Goal: Task Accomplishment & Management: Complete application form

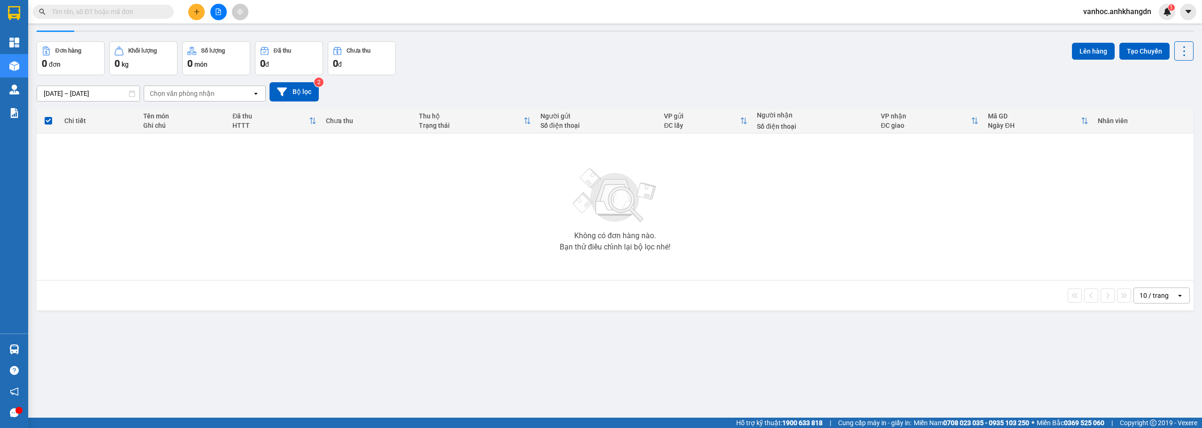
scroll to position [43, 0]
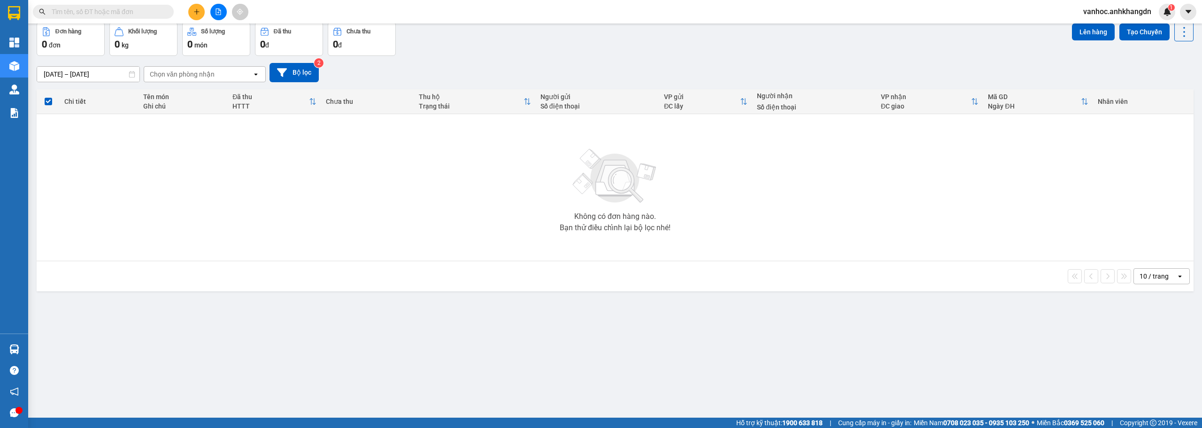
click at [998, 369] on div "ver 1.8.138 Kho gửi Trên xe Kho nhận Hàng đã giao Đơn hàng 0 đơn Khối lượng 0 k…" at bounding box center [615, 199] width 1164 height 428
click at [199, 12] on icon "plus" at bounding box center [196, 11] width 7 height 7
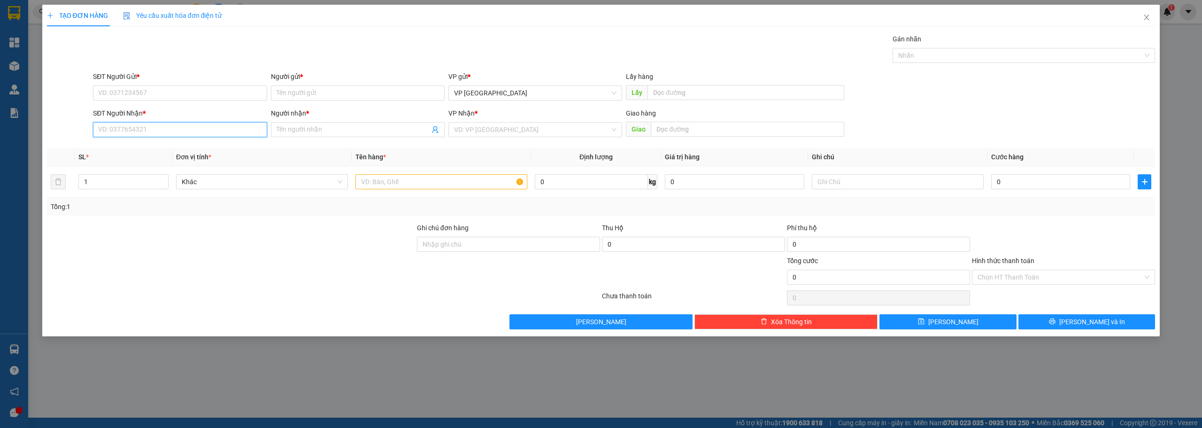
click at [188, 128] on input "SĐT Người Nhận *" at bounding box center [180, 129] width 174 height 15
click at [185, 92] on input "SĐT Người Gửi *" at bounding box center [180, 92] width 174 height 15
click at [181, 130] on input "SĐT Người Nhận *" at bounding box center [180, 129] width 174 height 15
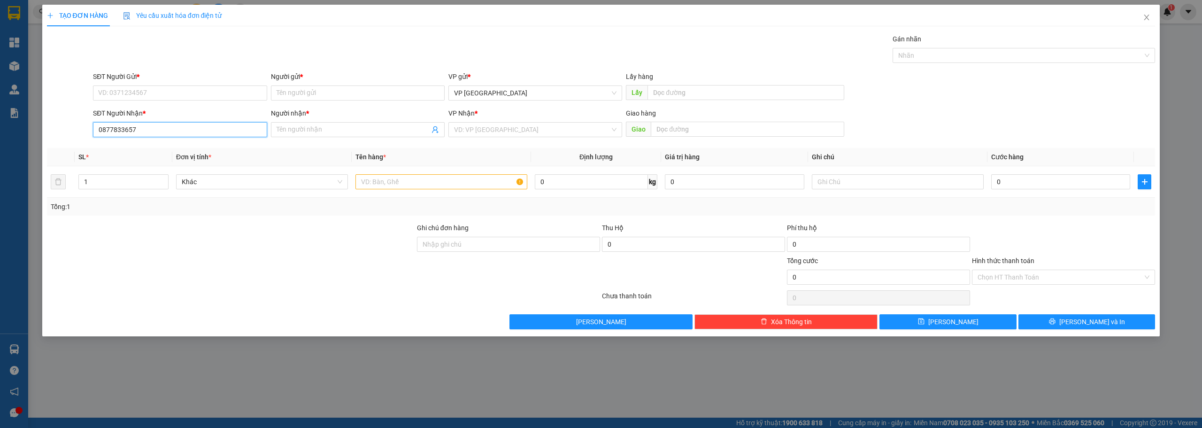
drag, startPoint x: 153, startPoint y: 128, endPoint x: 83, endPoint y: 123, distance: 70.2
click at [83, 123] on div "SĐT Người Nhận * 0877833657 0877833657 Người nhận * Tên người nhận VP Nhận * VD…" at bounding box center [601, 124] width 1110 height 33
type input "0877833657"
click at [337, 132] on input "Người nhận *" at bounding box center [353, 129] width 153 height 10
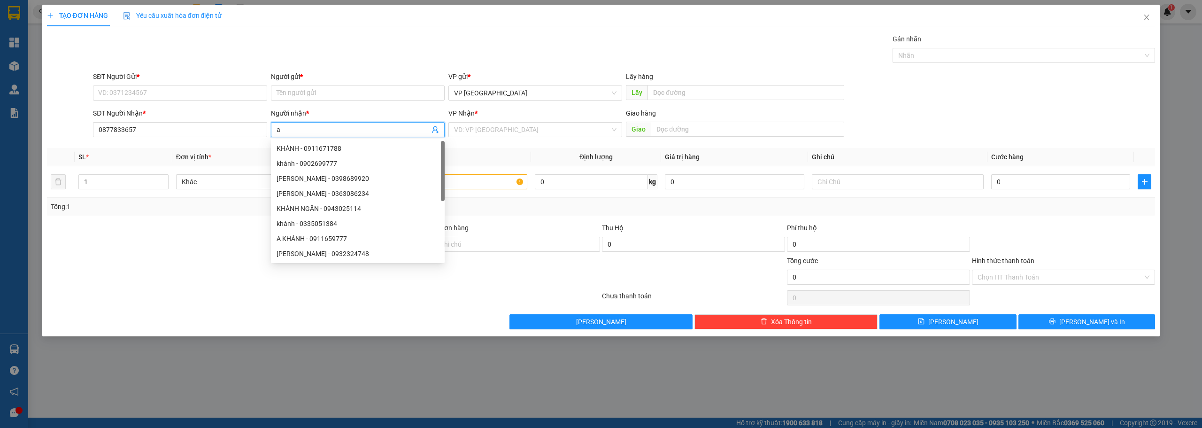
type input "a"
type input "A"
drag, startPoint x: 148, startPoint y: 127, endPoint x: 81, endPoint y: 130, distance: 67.2
click at [81, 130] on div "SĐT Người Nhận * 0877833657 0877833657 Người nhận * A VP Nhận * VD: VP [GEOGRAP…" at bounding box center [601, 124] width 1110 height 33
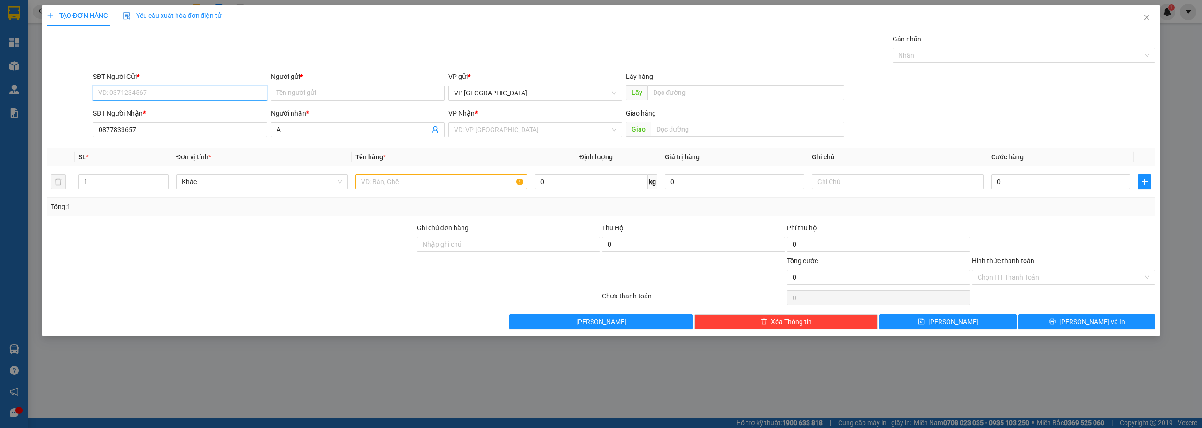
click at [165, 99] on input "SĐT Người Gửi *" at bounding box center [180, 92] width 174 height 15
paste input "0877833657"
type input "0877833657"
click at [302, 93] on input "Người gửi *" at bounding box center [358, 92] width 174 height 15
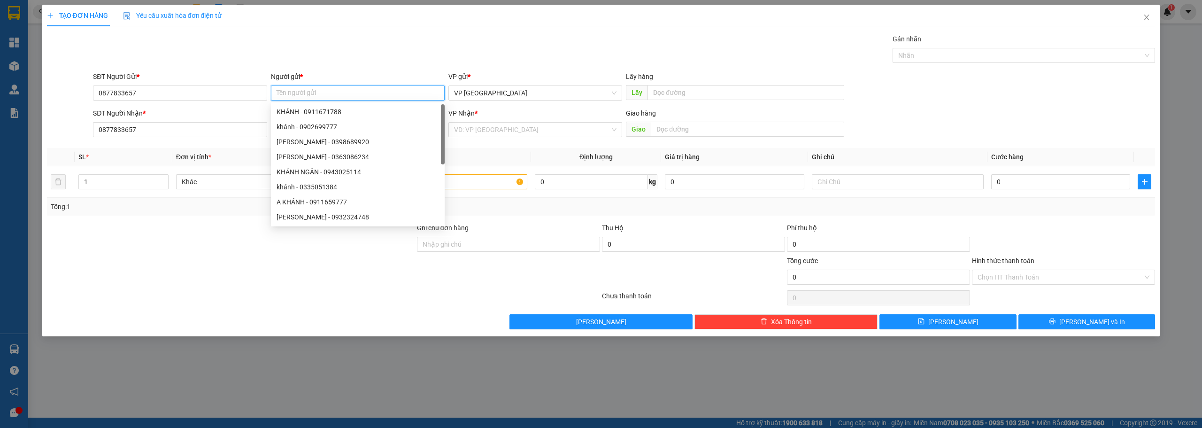
paste input "0877833657"
type input "0877833657"
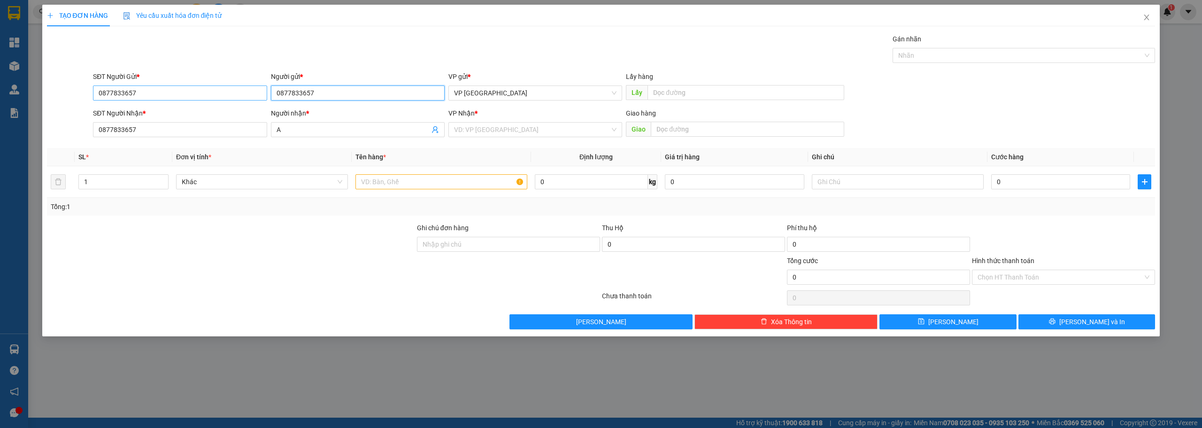
drag, startPoint x: 324, startPoint y: 92, endPoint x: 252, endPoint y: 100, distance: 73.1
click at [264, 98] on div "SĐT Người Gửi * 0877833657 Người gửi * 0877833657 0877833657 VP gửi * VP [GEOGR…" at bounding box center [624, 87] width 1066 height 33
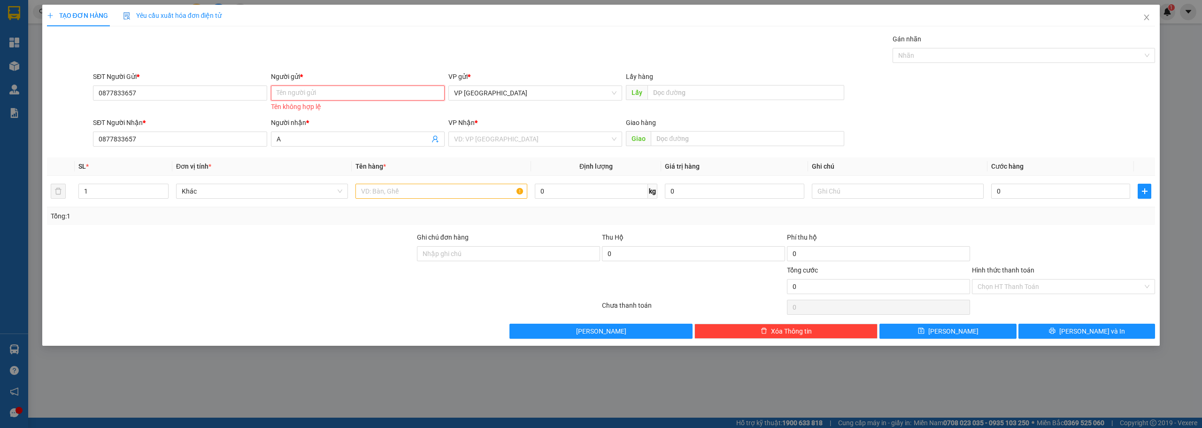
click at [295, 90] on input "Người gửi *" at bounding box center [358, 92] width 174 height 15
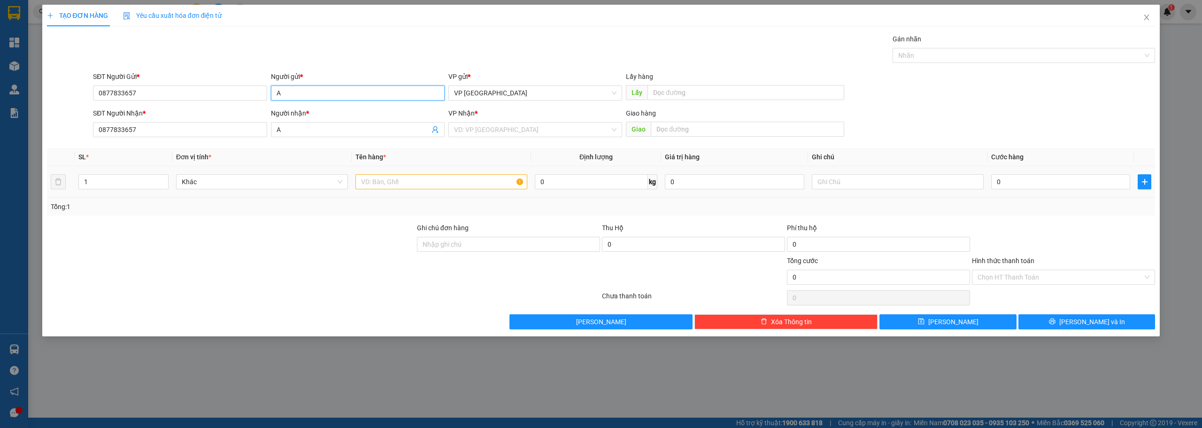
type input "A"
click at [382, 185] on input "text" at bounding box center [441, 181] width 172 height 15
paste input "ù"
paste input "ô"
paste input "ố"
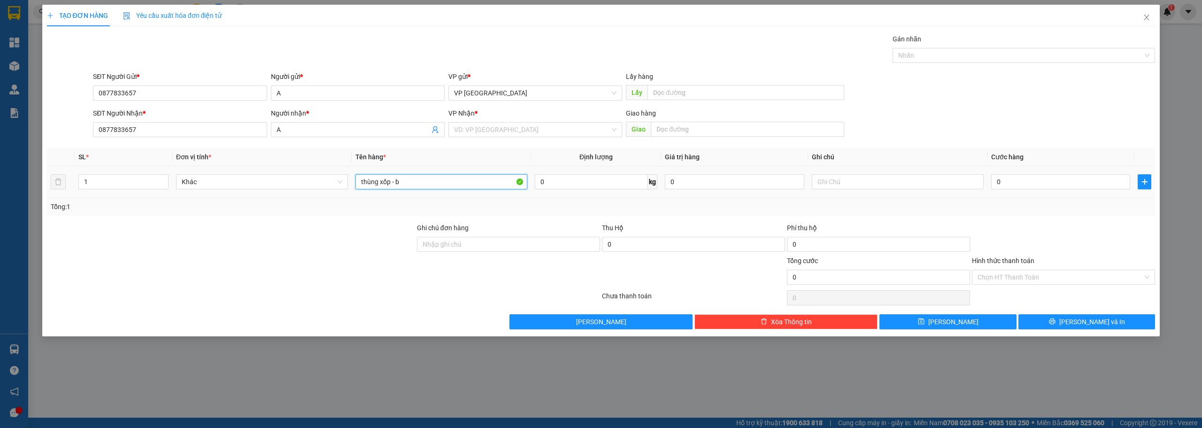
paste input "á"
paste input "àn"
type input "thùng xốp - bàn"
click at [525, 130] on input "search" at bounding box center [532, 130] width 156 height 14
click at [490, 180] on div "VP Cư Jút" at bounding box center [535, 178] width 162 height 10
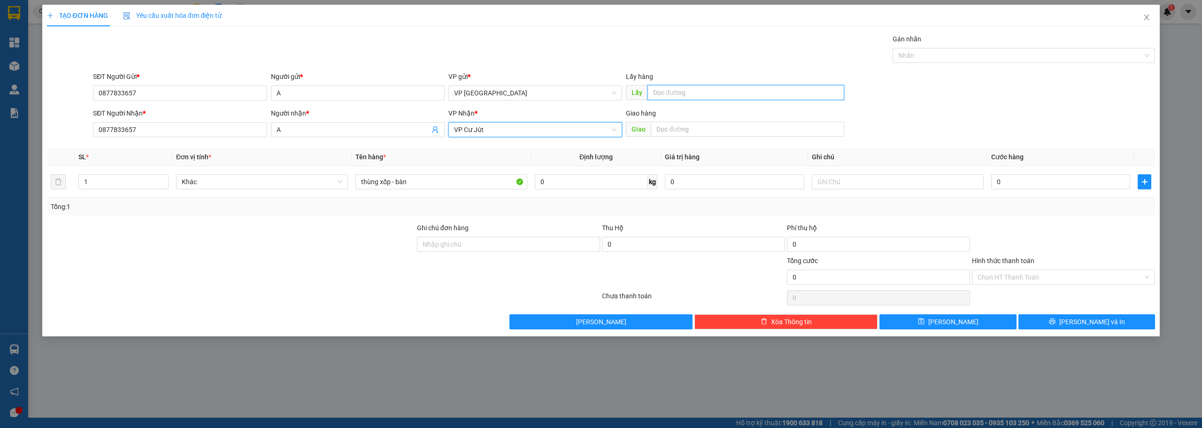
click at [680, 97] on input "text" at bounding box center [745, 92] width 197 height 15
paste input "ã"
click at [679, 96] on input "ngã" at bounding box center [745, 92] width 197 height 15
paste input "ò"
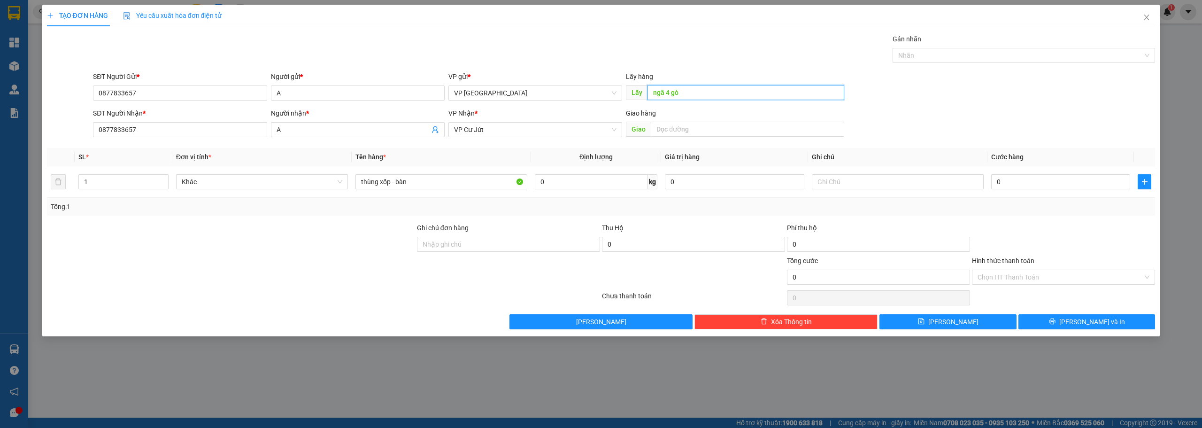
paste input "đ"
paste input "ậ"
type input "ngã 4 gò đậu"
click at [1008, 187] on input "0" at bounding box center [1060, 181] width 139 height 15
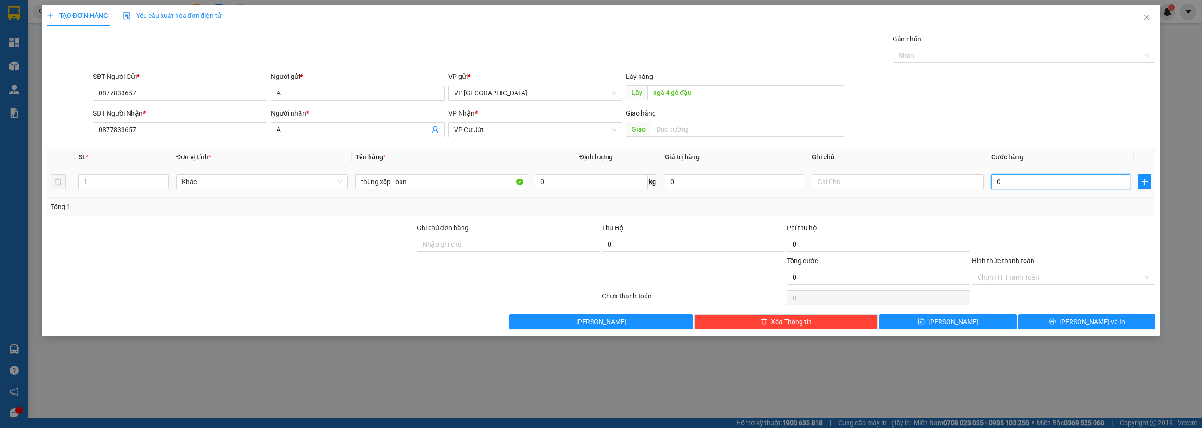
type input "8"
type input "80"
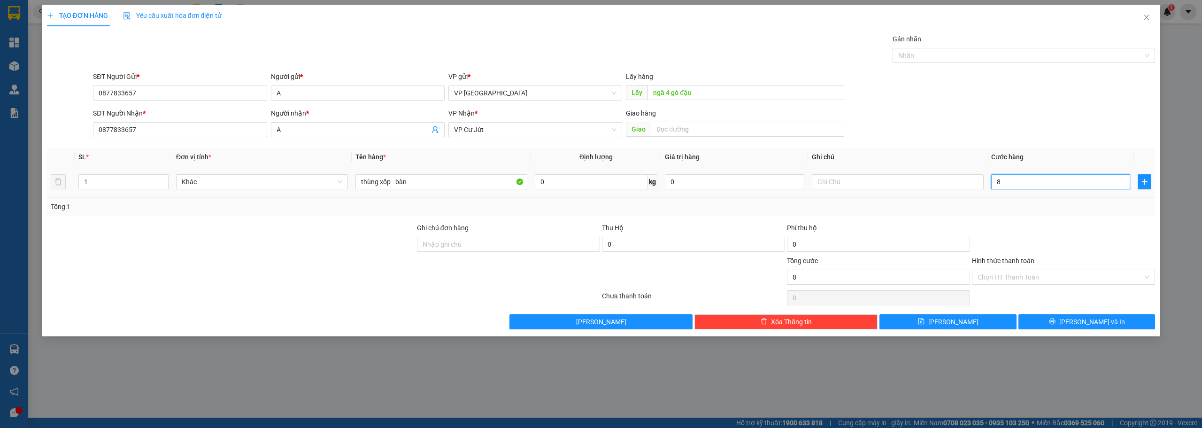
type input "80"
type input "800"
type input "8.000"
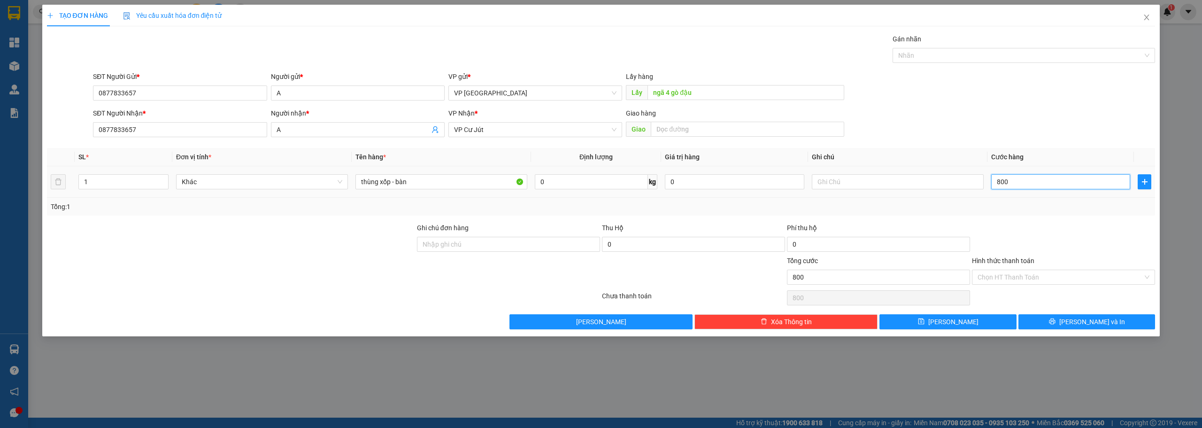
type input "8.000"
type input "80.000"
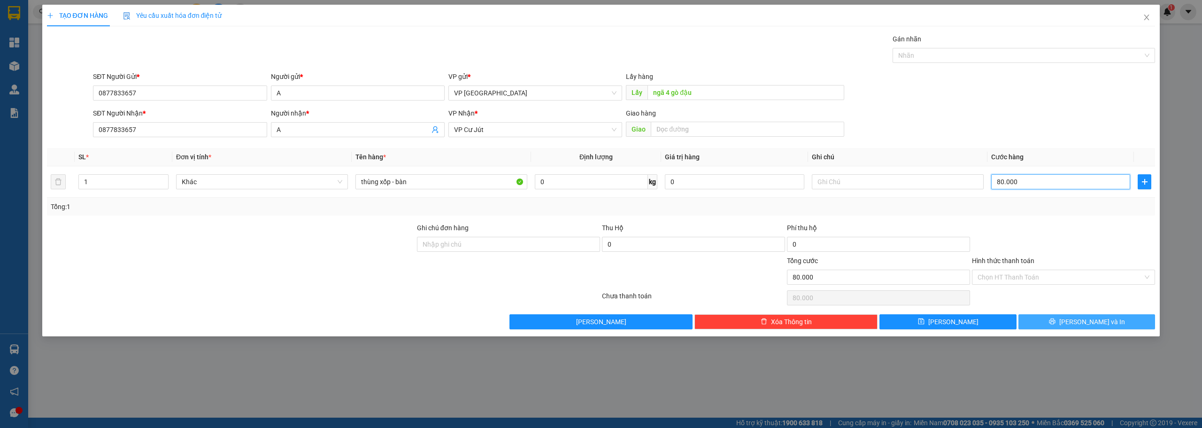
type input "80.000"
click at [1078, 324] on span "[PERSON_NAME] và In" at bounding box center [1092, 321] width 66 height 10
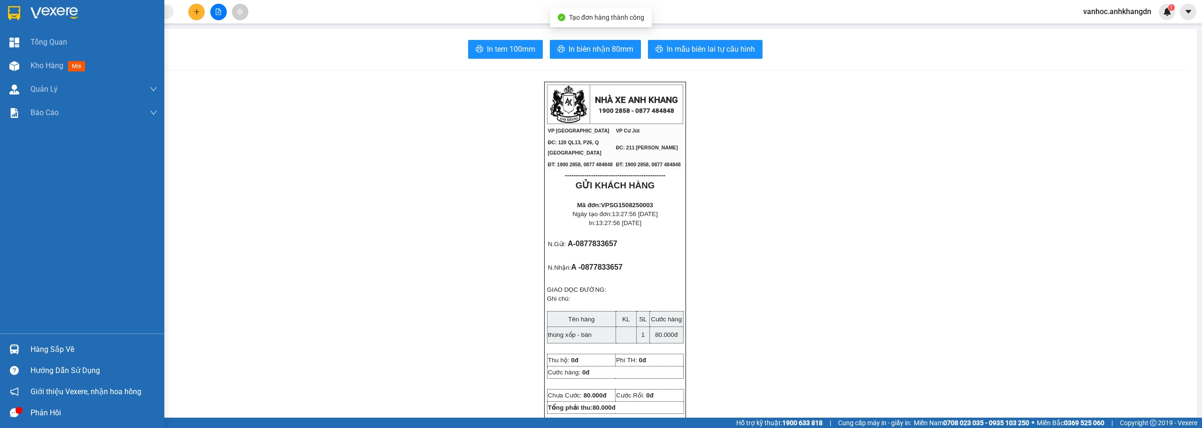
drag, startPoint x: 50, startPoint y: 71, endPoint x: 104, endPoint y: 129, distance: 79.4
click at [51, 71] on div "Kho hàng mới" at bounding box center [60, 66] width 58 height 12
